Goal: Transaction & Acquisition: Purchase product/service

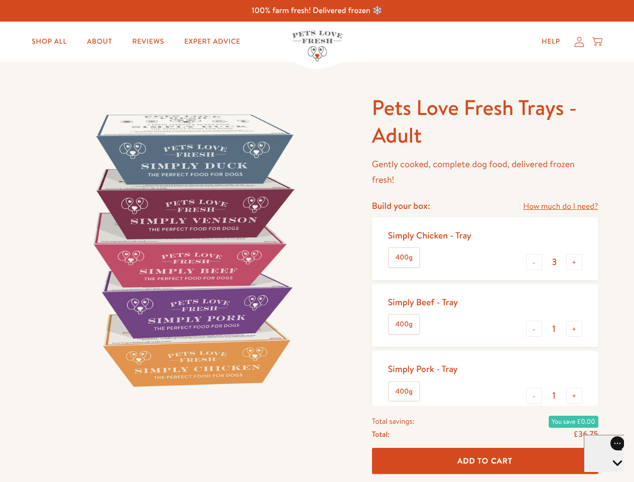
click at [317, 241] on img at bounding box center [192, 250] width 312 height 312
click at [561, 206] on link "How much do I need?" at bounding box center [560, 207] width 75 height 14
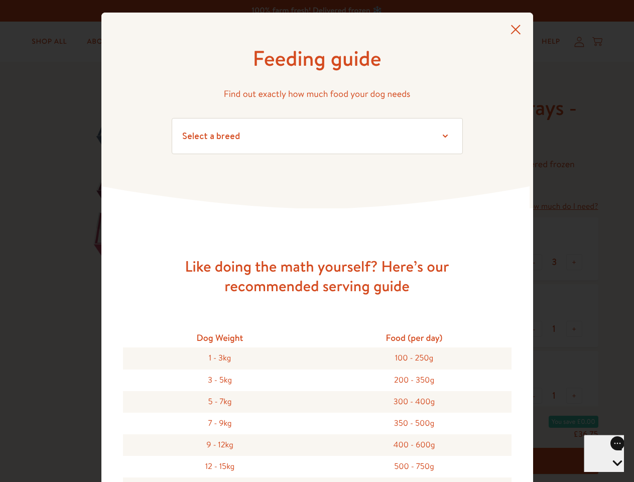
click at [535, 262] on div "Feeding guide Find out exactly how much food your dog needs Select a breed Affe…" at bounding box center [317, 241] width 634 height 482
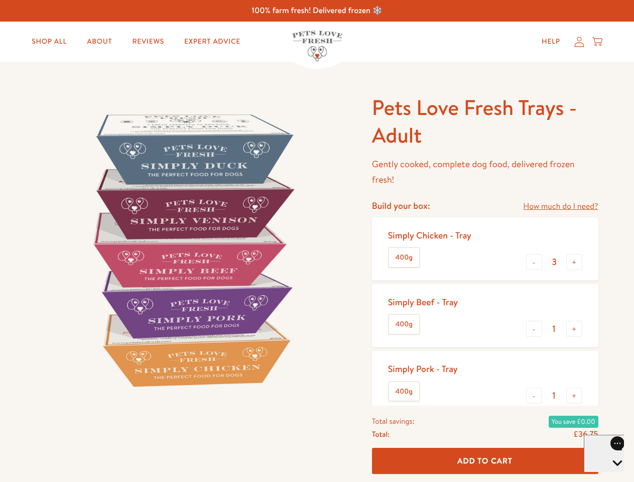
click at [575, 262] on button "+" at bounding box center [575, 262] width 16 height 16
type input "4"
click at [535, 329] on button "-" at bounding box center [534, 329] width 16 height 16
click at [575, 329] on button "+" at bounding box center [575, 329] width 16 height 16
type input "1"
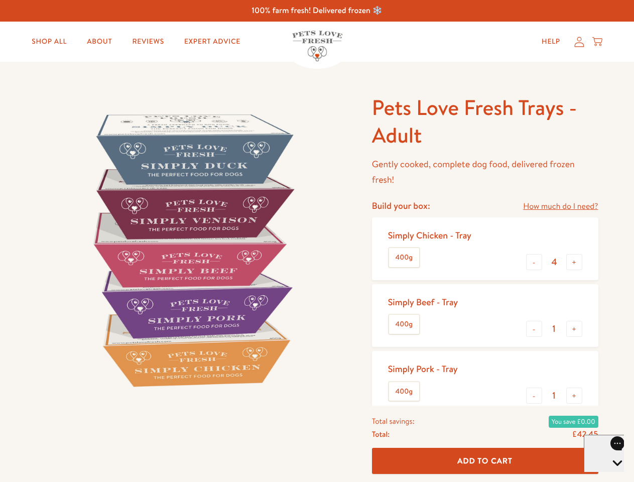
click at [535, 396] on button "-" at bounding box center [534, 396] width 16 height 16
click at [575, 396] on button "+" at bounding box center [575, 396] width 16 height 16
type input "1"
click at [485, 461] on span "Add To Cart" at bounding box center [485, 461] width 55 height 11
click at [613, 476] on icon "Open gorgias live chat" at bounding box center [618, 481] width 10 height 10
